Goal: Information Seeking & Learning: Learn about a topic

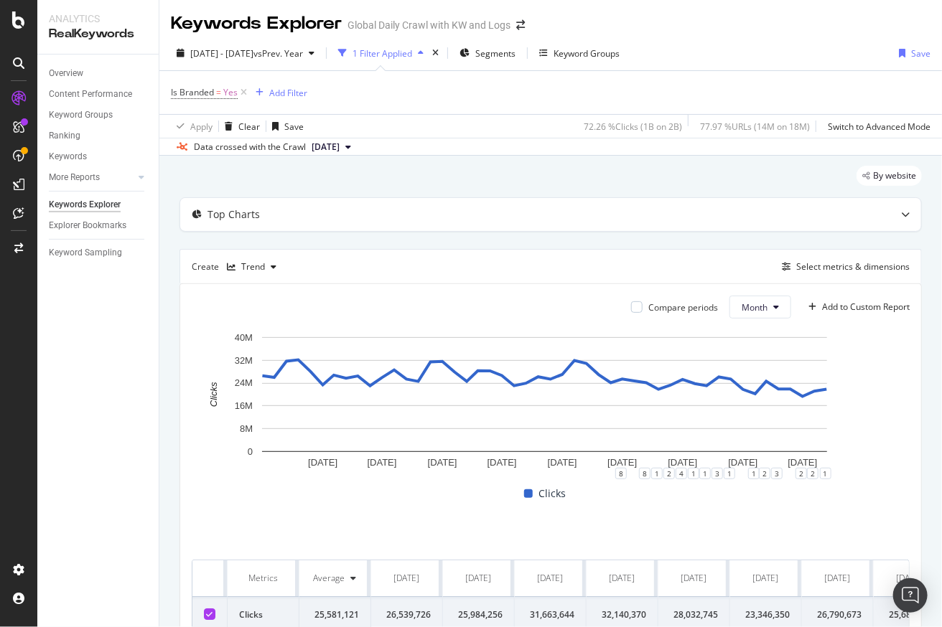
scroll to position [69, 0]
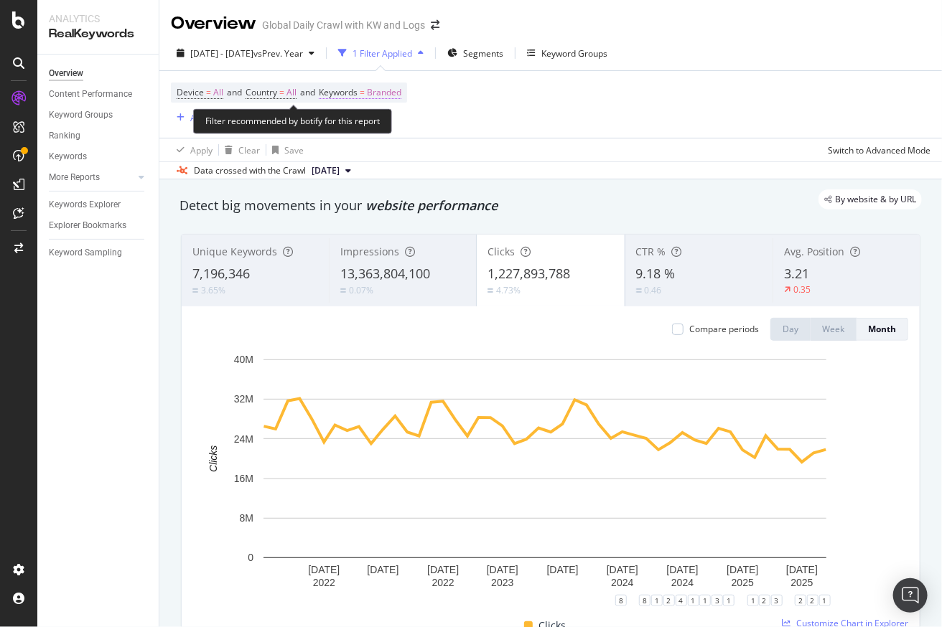
click at [391, 96] on span "Branded" at bounding box center [384, 93] width 34 height 20
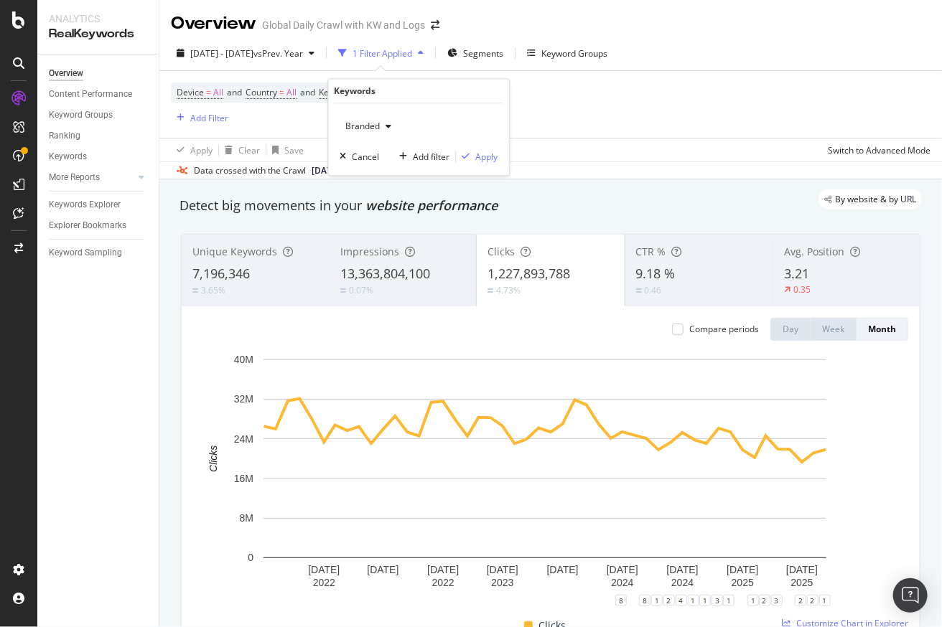
click at [384, 122] on div "button" at bounding box center [388, 126] width 17 height 9
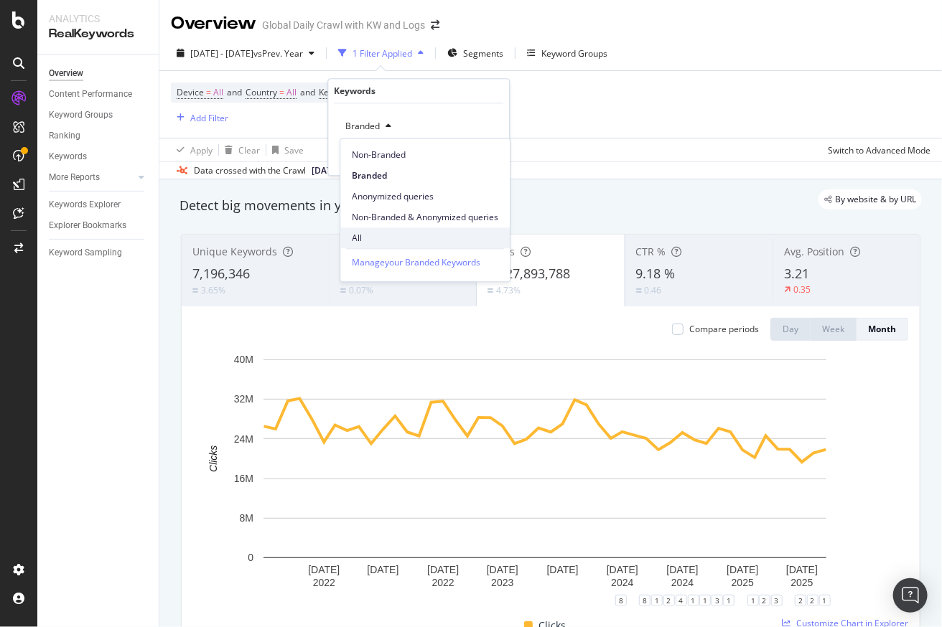
click at [382, 237] on span "All" at bounding box center [425, 238] width 146 height 13
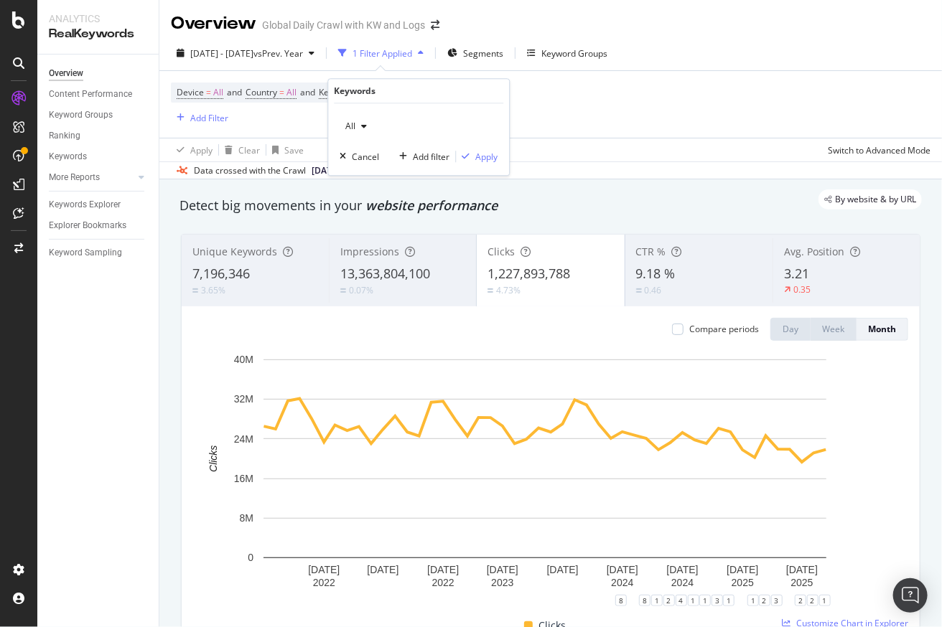
click at [487, 164] on div "All Cancel Add filter Apply" at bounding box center [418, 139] width 181 height 72
click at [495, 154] on div "Apply" at bounding box center [486, 157] width 22 height 12
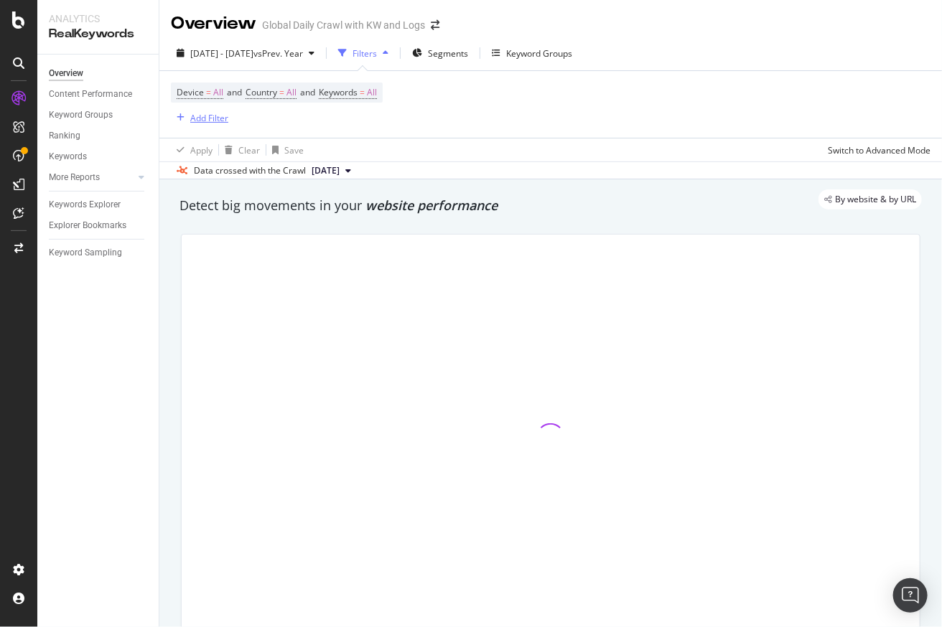
click at [198, 116] on div "Add Filter" at bounding box center [209, 118] width 38 height 12
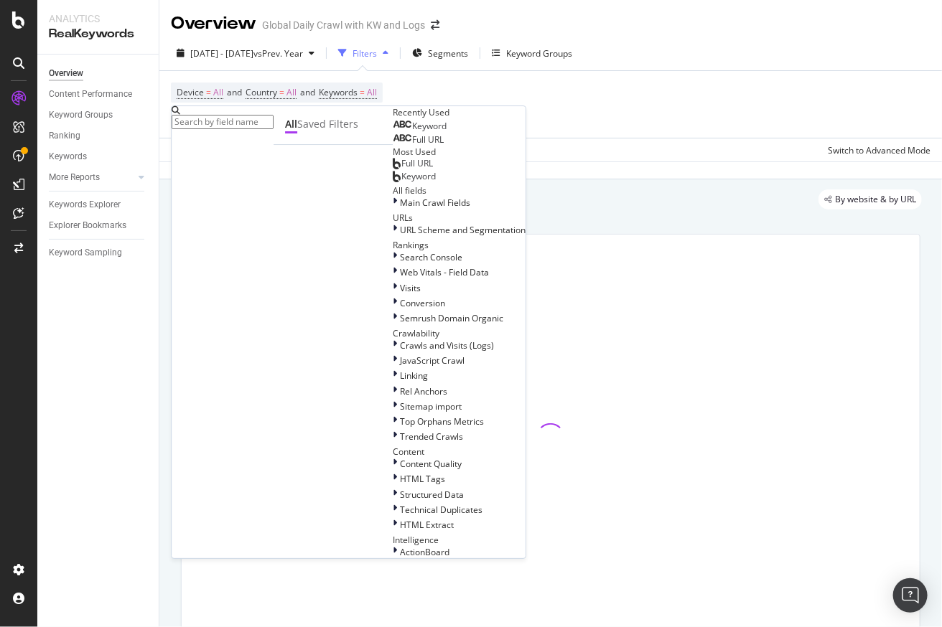
click at [412, 132] on span "Keyword" at bounding box center [429, 126] width 34 height 12
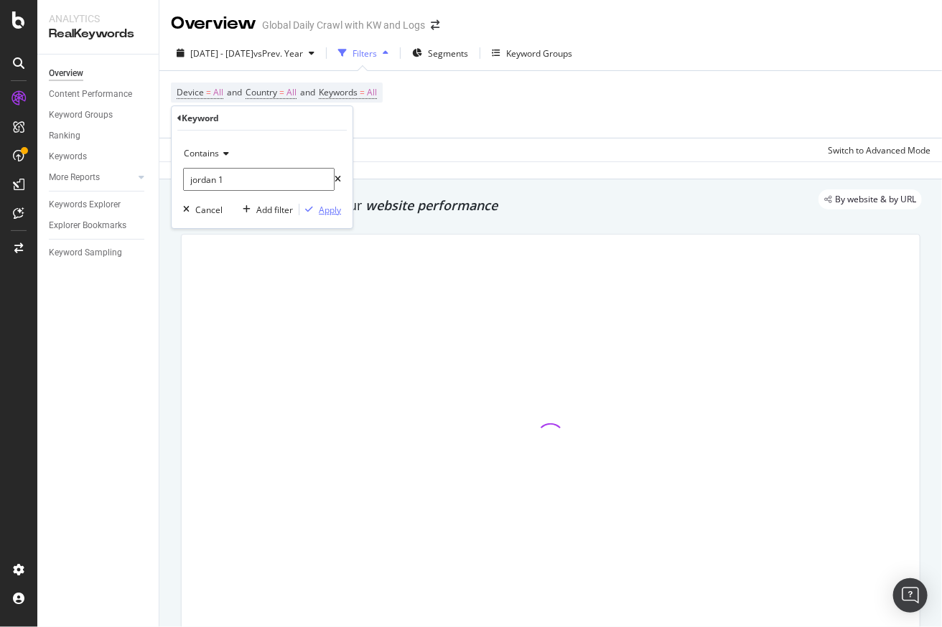
click at [330, 208] on div "Apply" at bounding box center [330, 210] width 22 height 12
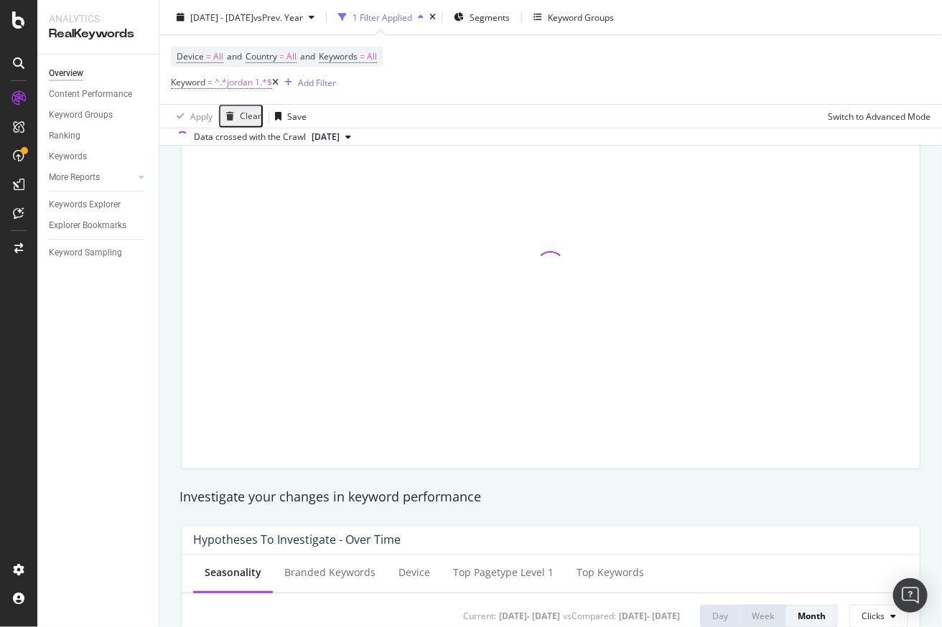
scroll to position [178, 0]
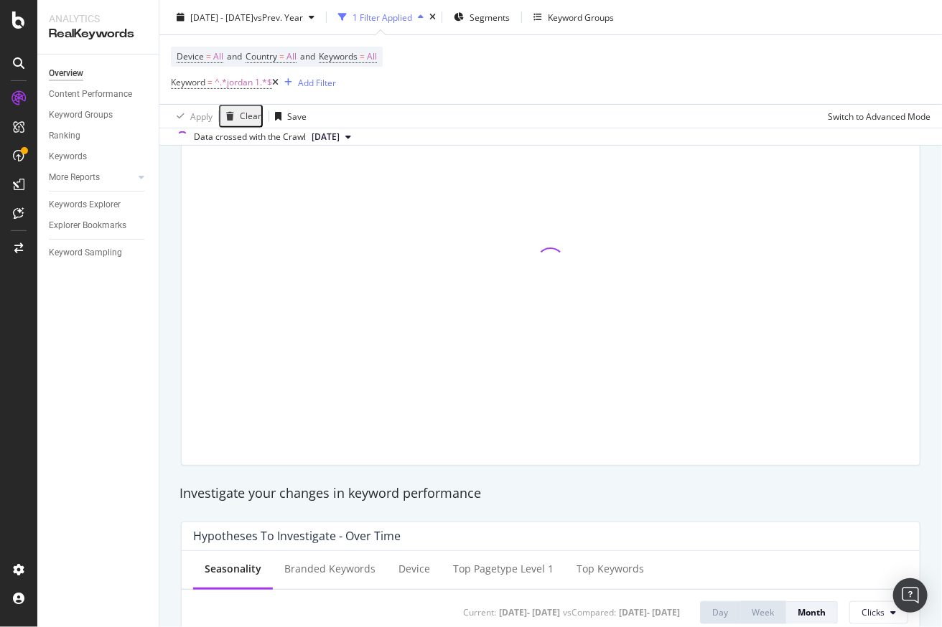
click at [83, 345] on div "Overview Content Performance Keyword Groups Ranking Keywords More Reports Count…" at bounding box center [97, 341] width 121 height 573
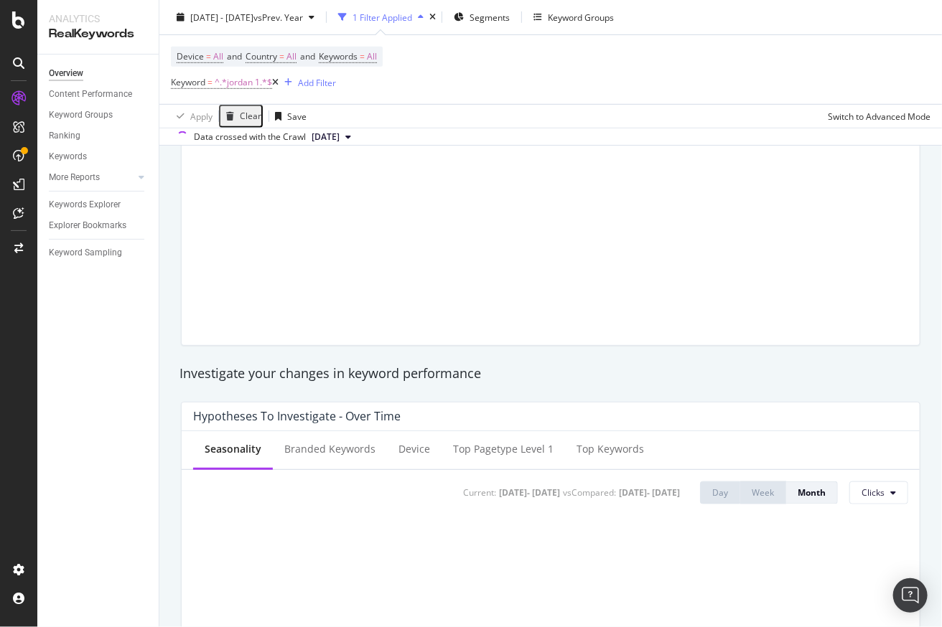
scroll to position [296, 0]
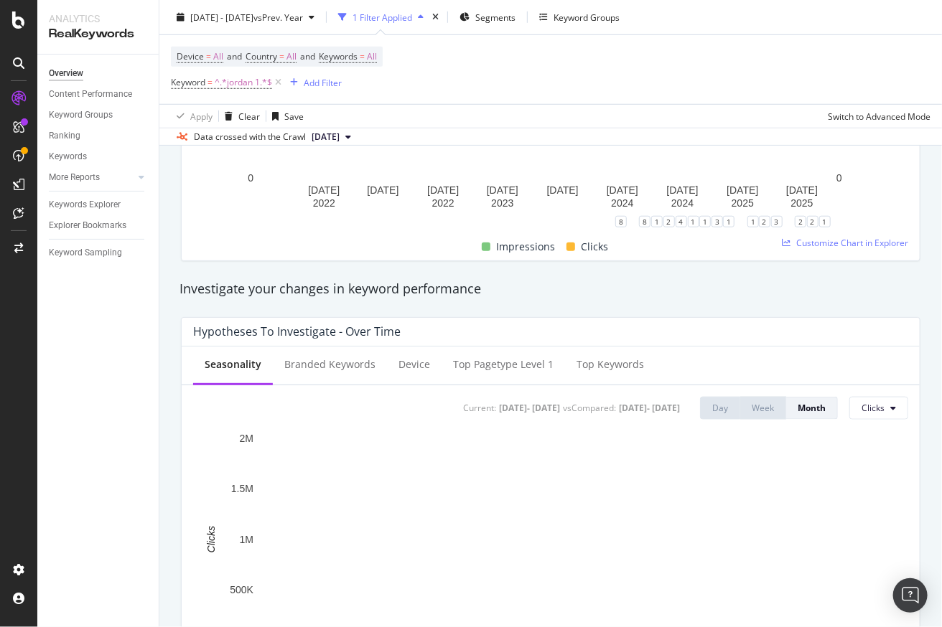
scroll to position [390, 0]
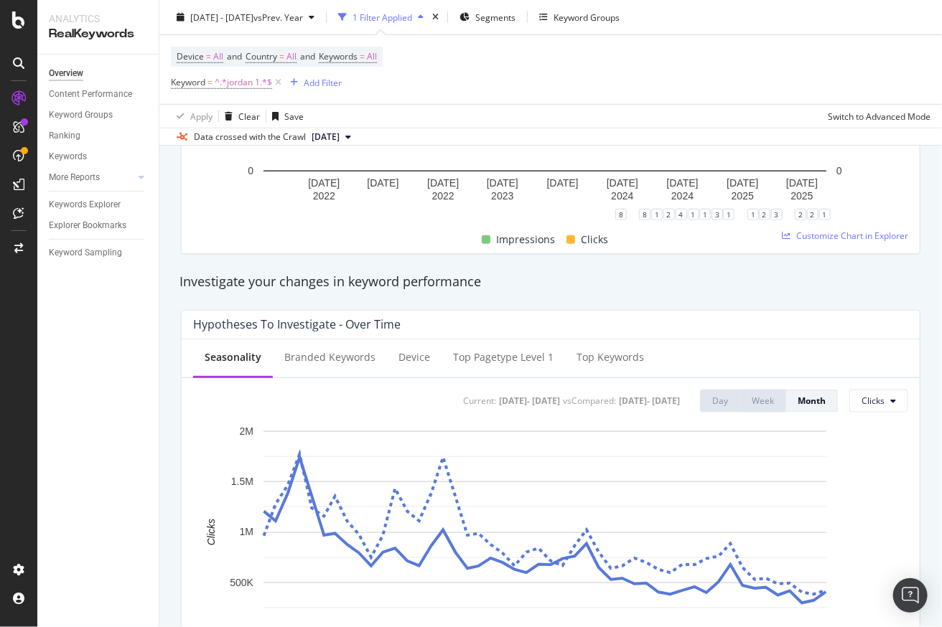
click at [554, 273] on div "Investigate your changes in keyword performance" at bounding box center [550, 282] width 742 height 19
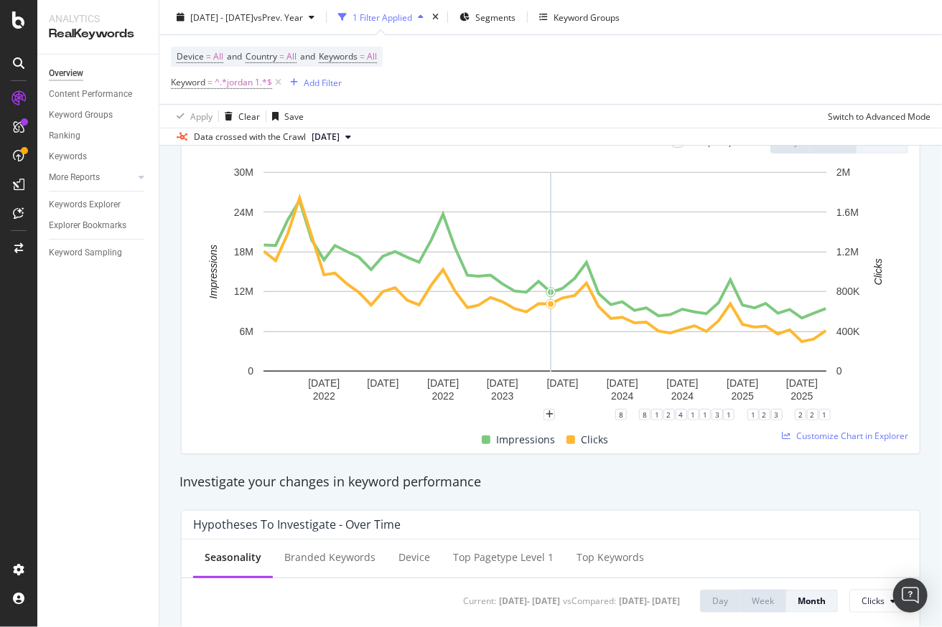
scroll to position [190, 0]
click at [824, 434] on span "Customize Chart in Explorer" at bounding box center [852, 435] width 112 height 12
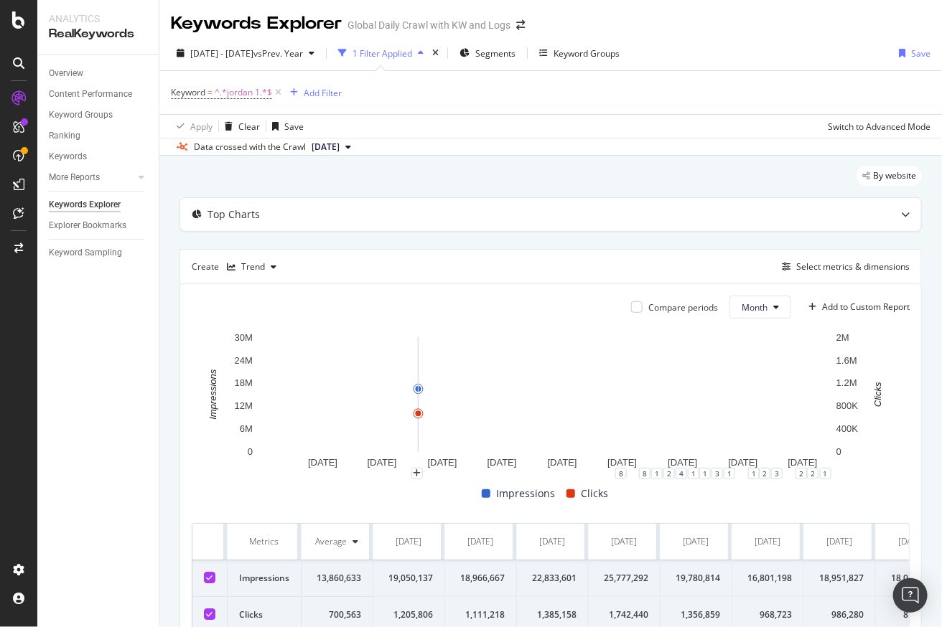
scroll to position [90, 0]
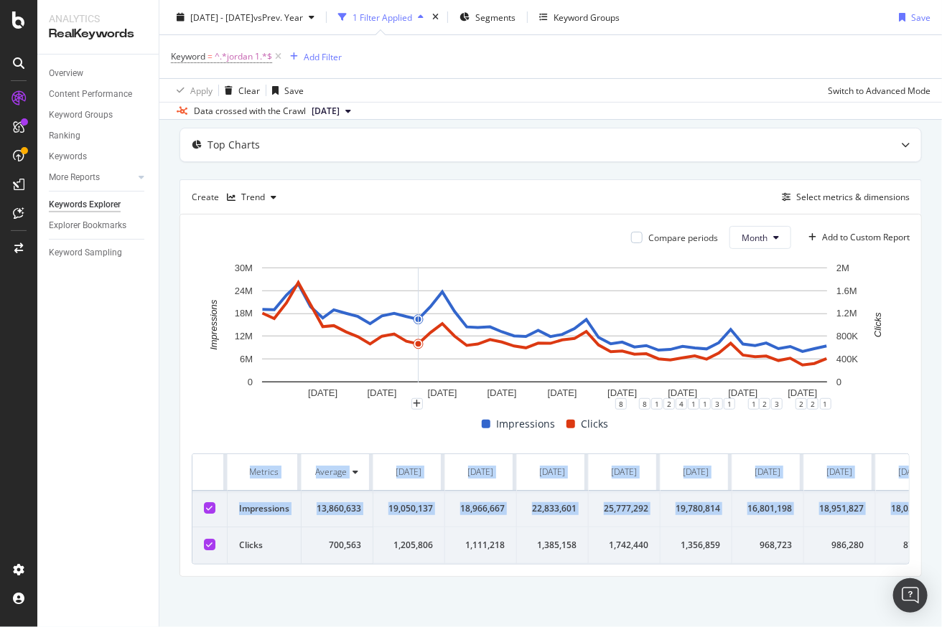
drag, startPoint x: 197, startPoint y: 526, endPoint x: 851, endPoint y: 568, distance: 654.6
click at [851, 568] on div "Compare periods Month Add to Custom Report 1 Feb. 2022 1 Jul. 2022 1 Dec. 2022 …" at bounding box center [550, 396] width 741 height 362
click at [209, 454] on th at bounding box center [209, 472] width 35 height 37
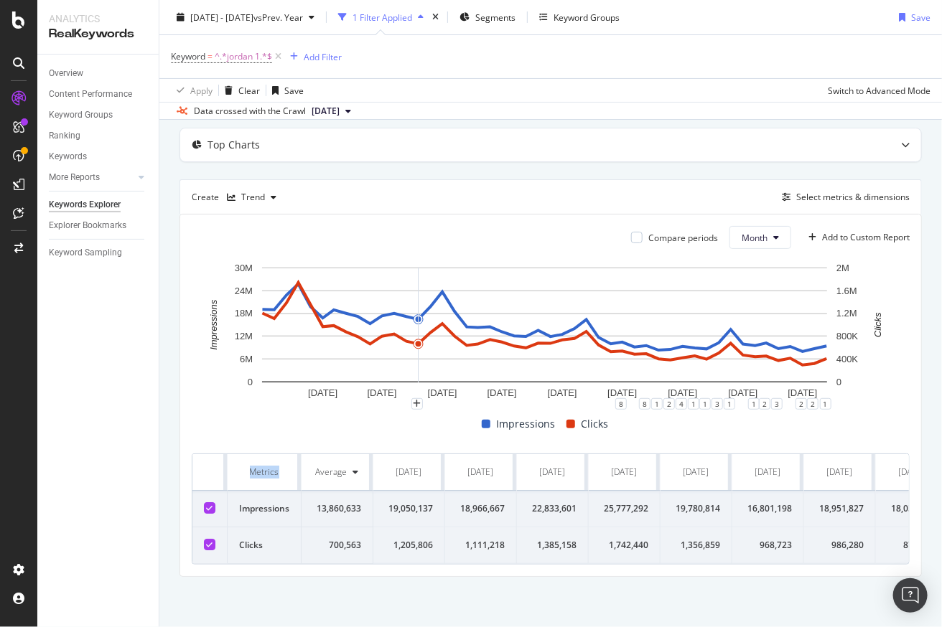
click at [209, 454] on th at bounding box center [209, 472] width 35 height 37
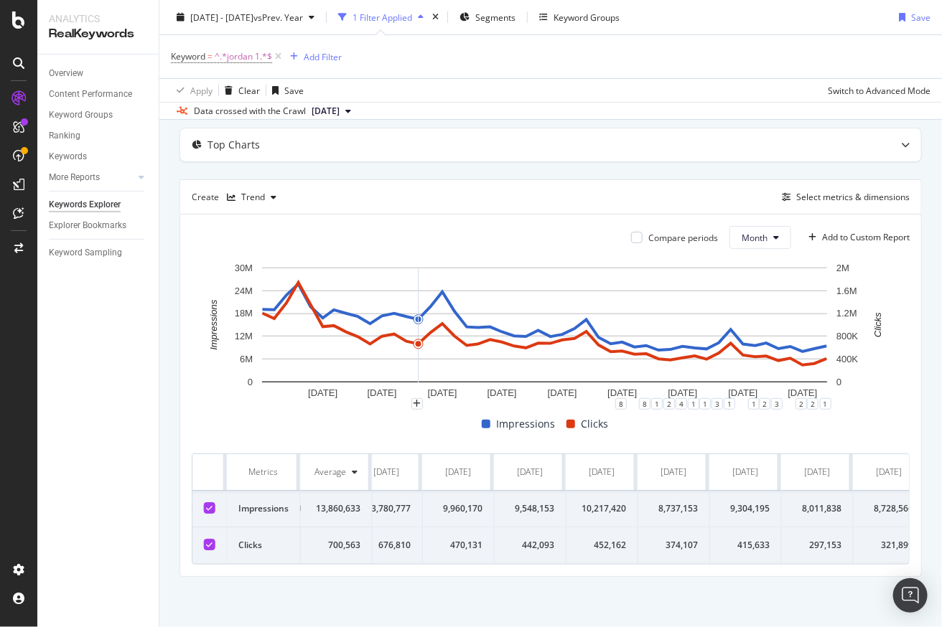
scroll to position [0, 2921]
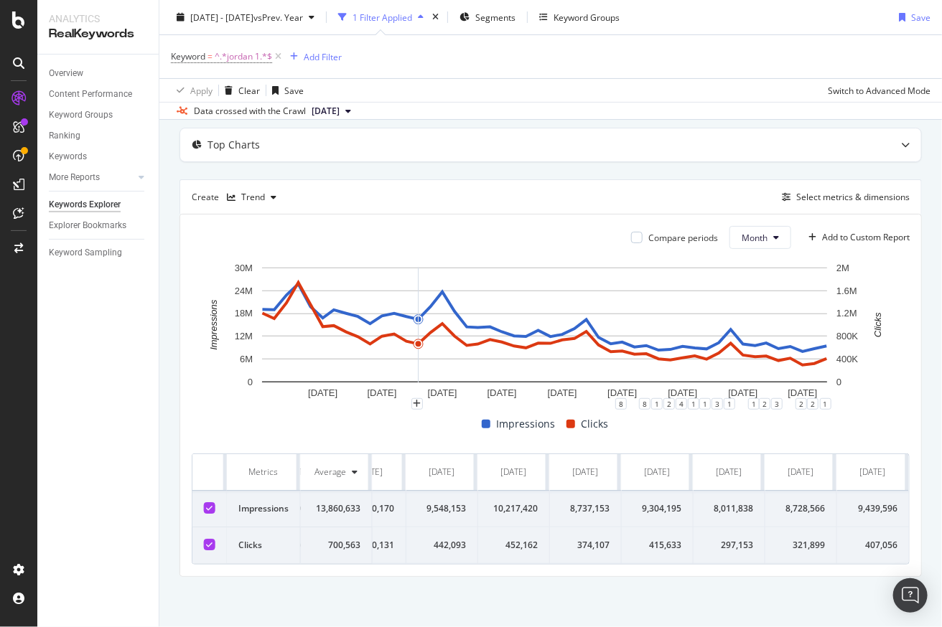
drag, startPoint x: 209, startPoint y: 439, endPoint x: 907, endPoint y: 533, distance: 704.7
click at [907, 533] on div "Compare periods Month Add to Custom Report 1 Feb. 2022 1 Jul. 2022 1 Dec. 2022 …" at bounding box center [550, 396] width 741 height 362
copy thead
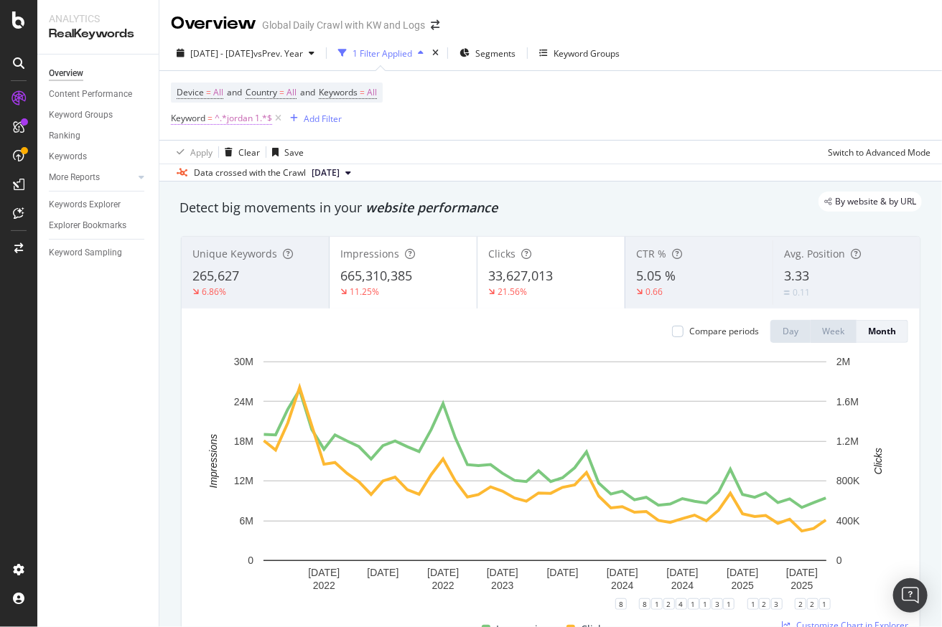
click at [253, 112] on span "^.*jordan 1.*$" at bounding box center [243, 118] width 57 height 20
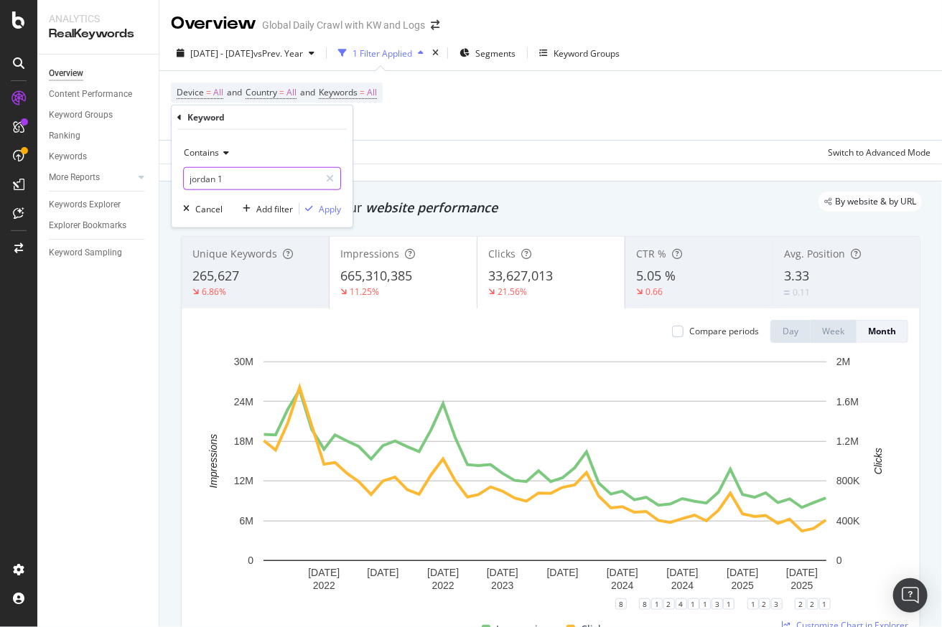
click at [235, 183] on input "jordan 1" at bounding box center [252, 178] width 136 height 23
type input "dunk"
click at [324, 212] on div "Apply" at bounding box center [330, 208] width 22 height 12
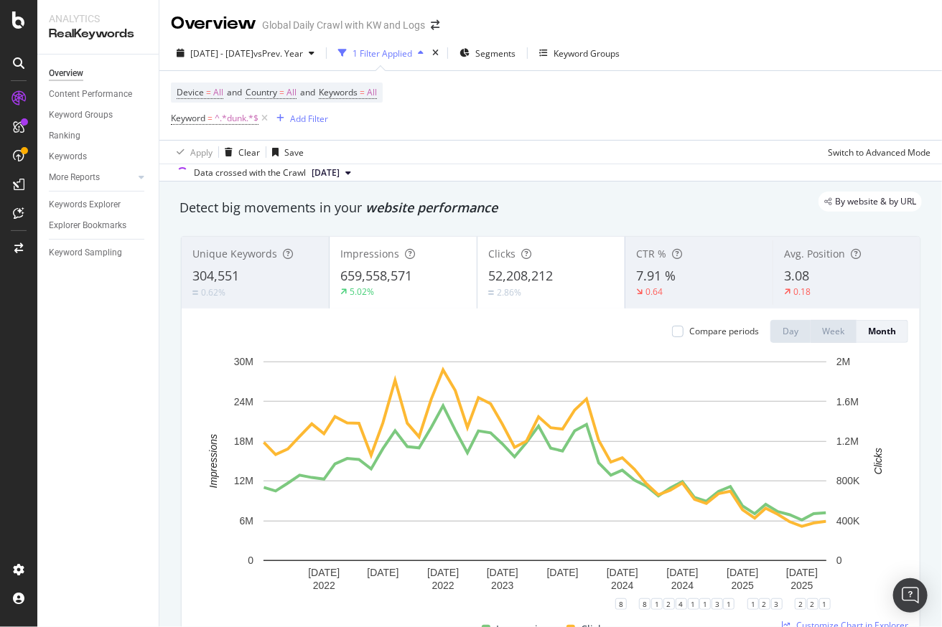
click at [373, 286] on div "5.02%" at bounding box center [403, 292] width 126 height 13
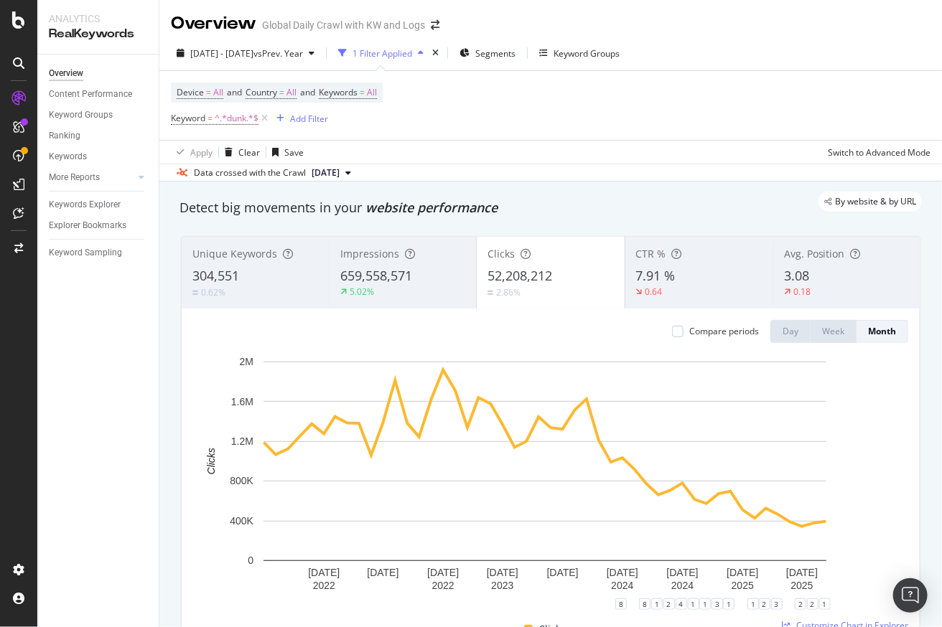
click at [172, 363] on div "Unique Keywords 304,551 0.62% Impressions 659,558,571 5.02% Clicks 52,208,212 2…" at bounding box center [550, 440] width 757 height 431
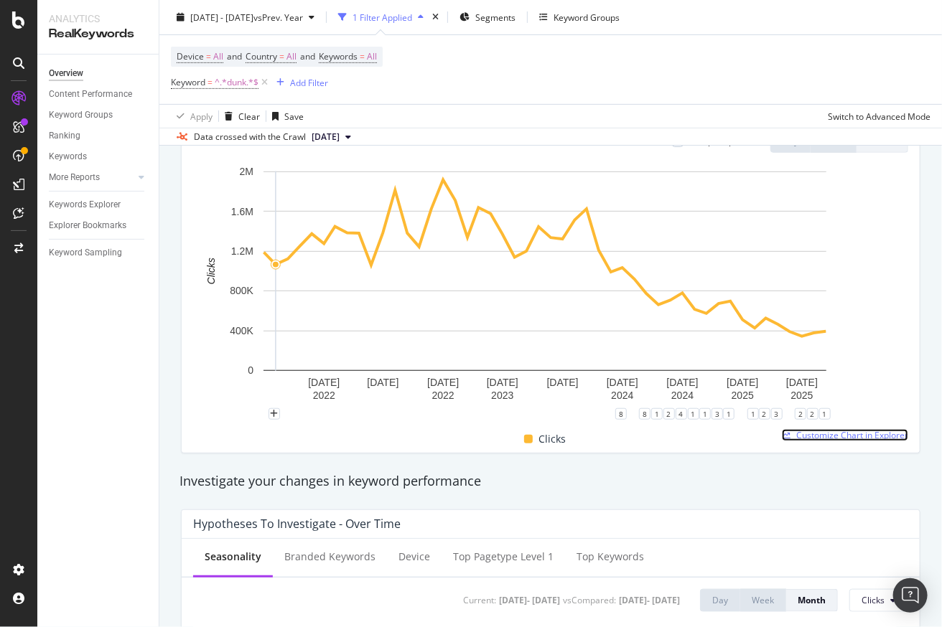
scroll to position [166, 0]
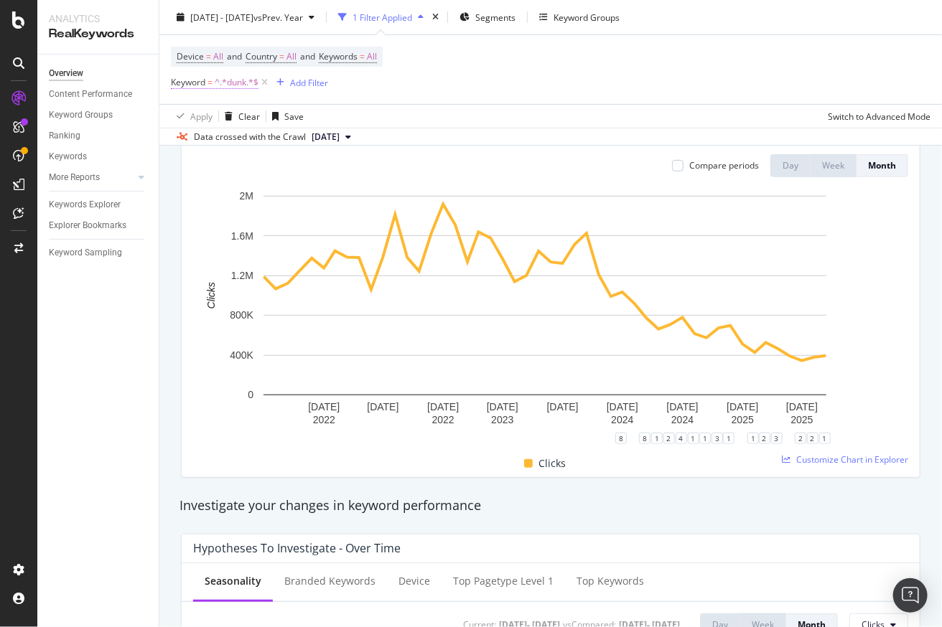
click at [237, 83] on span "^.*dunk.*$" at bounding box center [237, 83] width 44 height 20
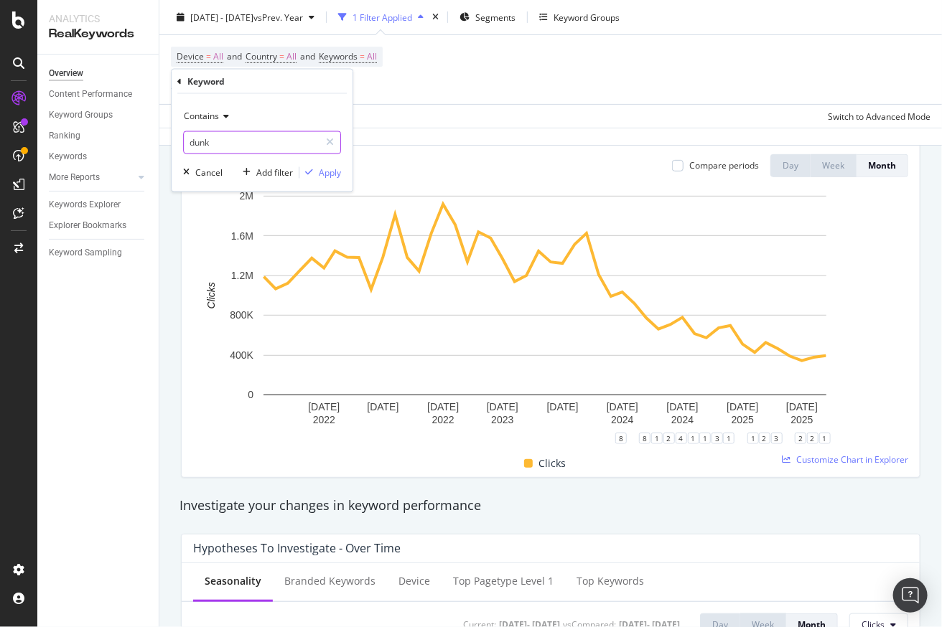
click at [258, 138] on input "dunk" at bounding box center [252, 142] width 136 height 23
type input "air force 1"
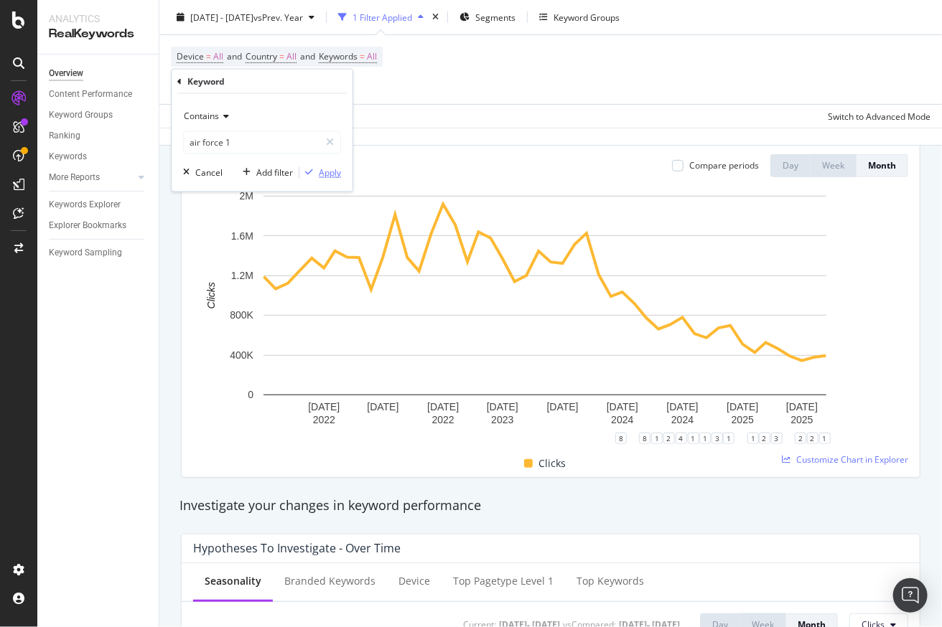
click at [314, 169] on div "button" at bounding box center [308, 173] width 19 height 9
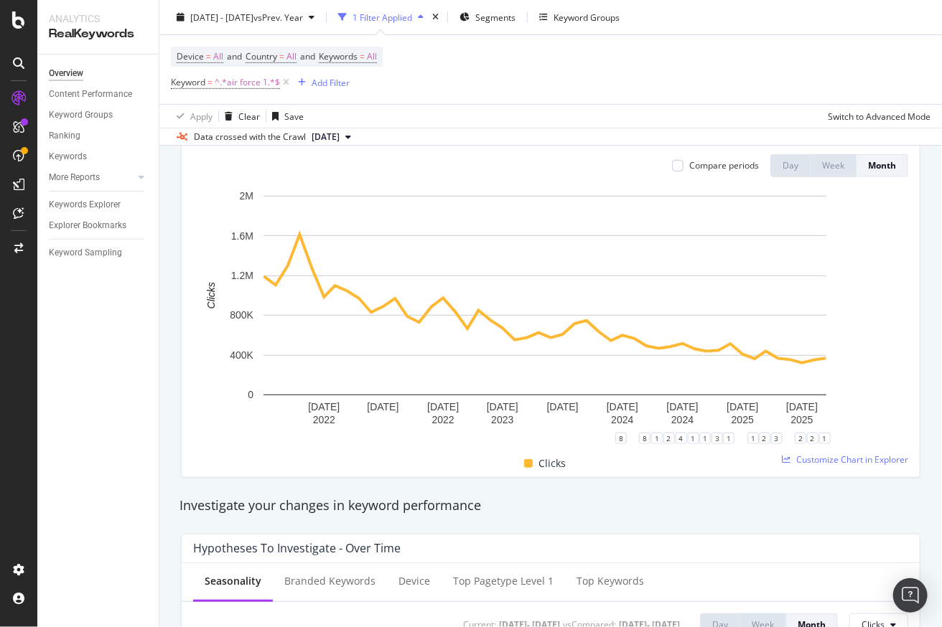
click at [173, 209] on div "Unique Keywords 176,605 8.83% Impressions 517,141,480 14.84% Clicks 33,964,393 …" at bounding box center [550, 274] width 757 height 431
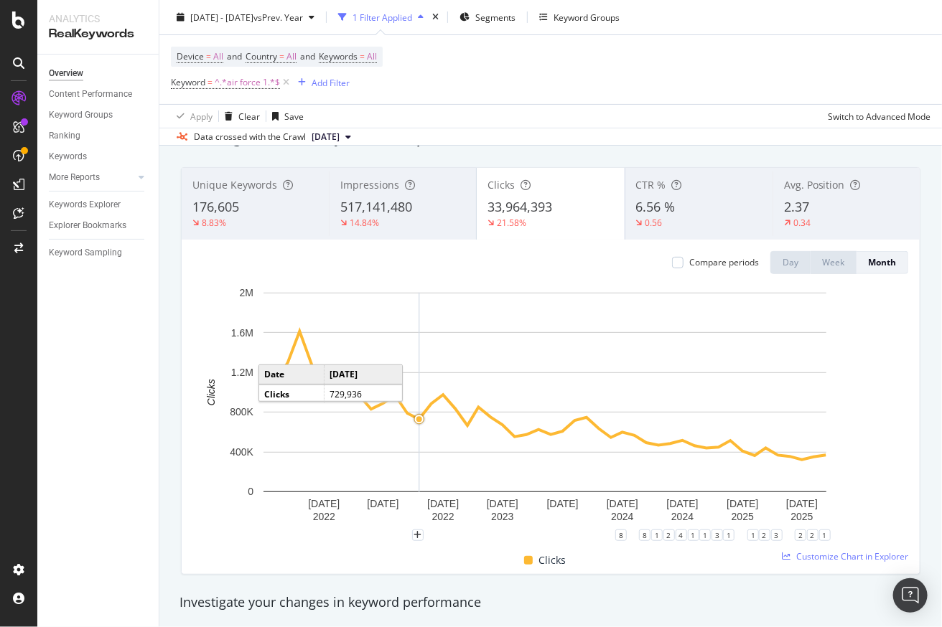
scroll to position [68, 0]
click at [867, 557] on span "Customize Chart in Explorer" at bounding box center [852, 557] width 112 height 12
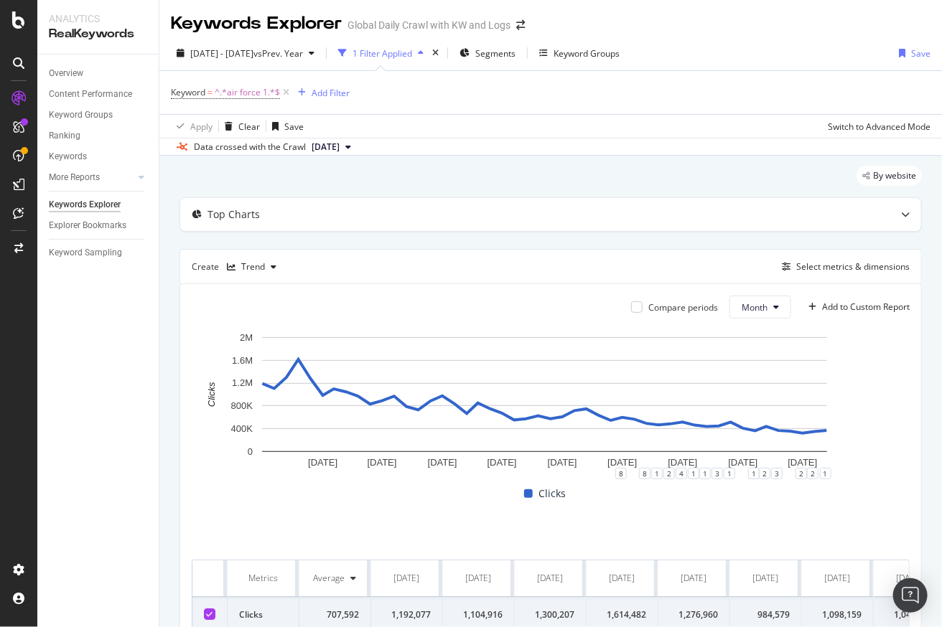
click at [412, 236] on div "Top Charts Create Trend Select metrics & dimensions Compare periods Month Add t…" at bounding box center [550, 421] width 742 height 449
click at [525, 240] on div "Top Charts Create Trend Select metrics & dimensions Compare periods Month Add t…" at bounding box center [550, 421] width 742 height 449
click at [515, 239] on div "Top Charts Create Trend Select metrics & dimensions Compare periods Month Add t…" at bounding box center [550, 421] width 742 height 449
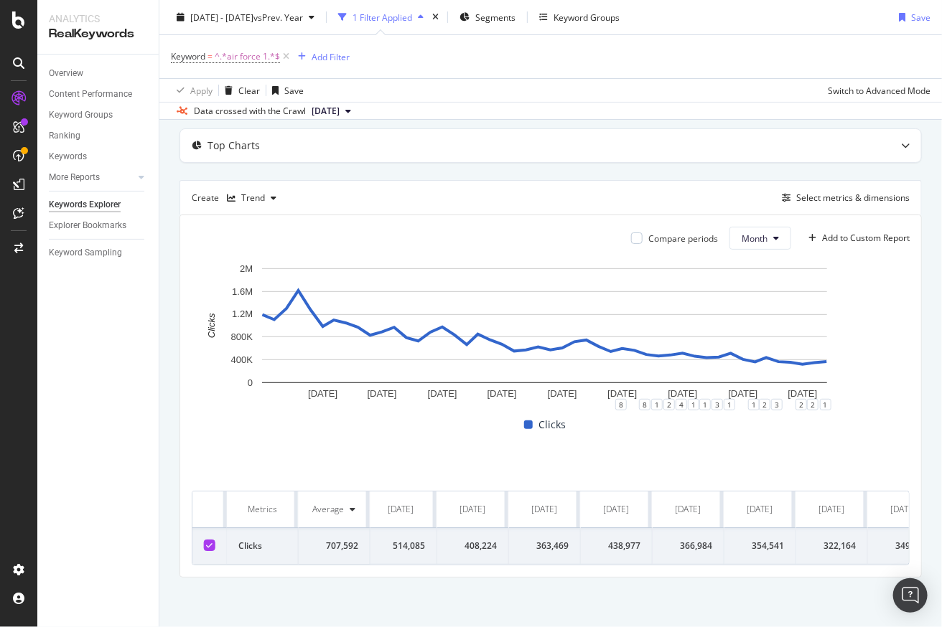
scroll to position [0, 2919]
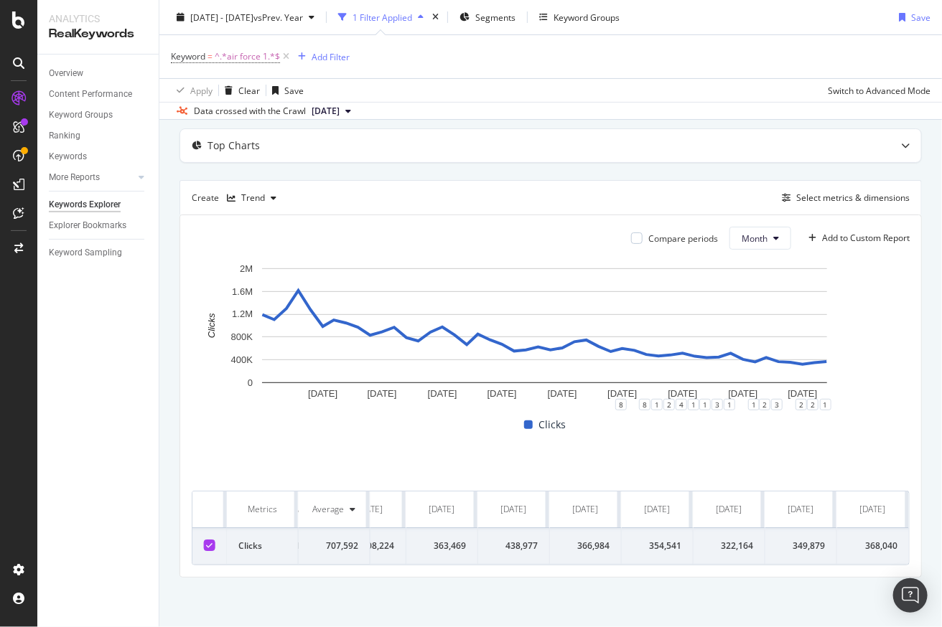
drag, startPoint x: 210, startPoint y: 497, endPoint x: 925, endPoint y: 534, distance: 716.7
click at [925, 534] on div "By website Top Charts Create Trend Select metrics & dimensions Compare periods …" at bounding box center [550, 357] width 783 height 541
copy thead
click at [279, 441] on div "[DATE] [DATE] [DATE] [DATE] [DATE] [DATE] [DATE] [DATE] [DATE] 0 400K 800K 1.2M…" at bounding box center [551, 367] width 718 height 212
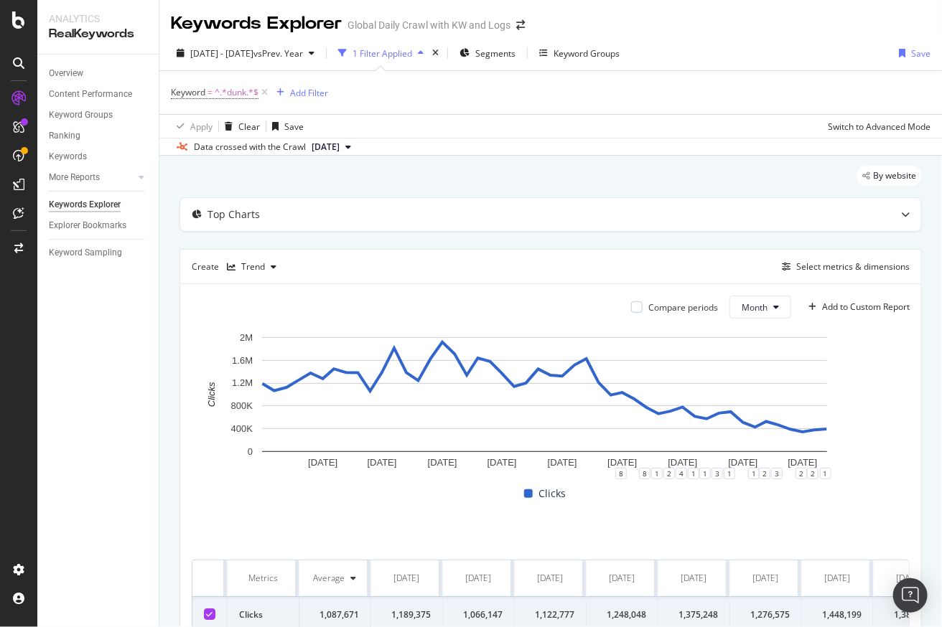
click at [480, 161] on div "By website Top Charts Create Trend Select metrics & dimensions Compare periods …" at bounding box center [550, 426] width 783 height 541
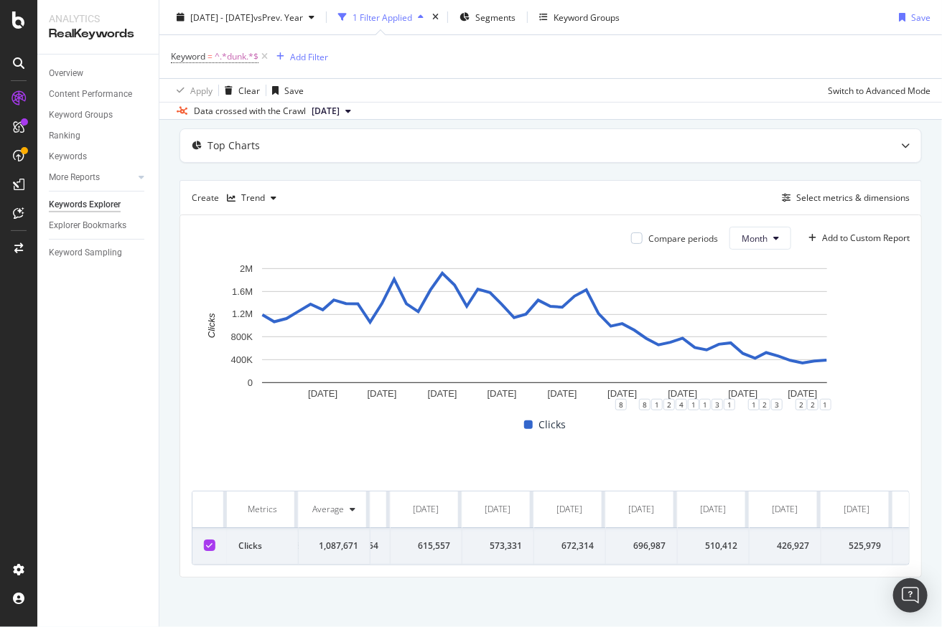
scroll to position [0, 2919]
drag, startPoint x: 215, startPoint y: 494, endPoint x: 991, endPoint y: 529, distance: 776.8
click at [847, 529] on html "Analytics RealKeywords Overview Content Performance Keyword Groups Ranking Keyw…" at bounding box center [471, 313] width 942 height 627
copy thead
click at [83, 320] on div "Overview Content Performance Keyword Groups Ranking Keywords More Reports Count…" at bounding box center [97, 341] width 121 height 573
